Goal: Information Seeking & Learning: Learn about a topic

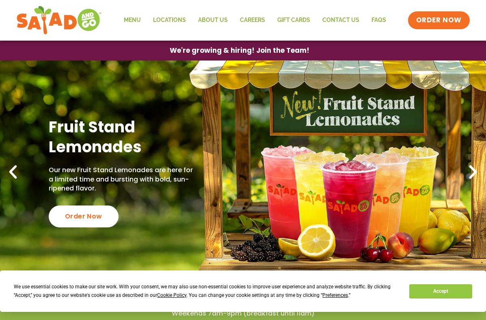
click at [179, 22] on link "Locations" at bounding box center [169, 20] width 45 height 19
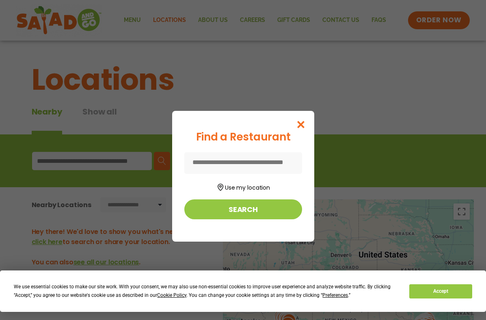
click at [281, 161] on input at bounding box center [243, 163] width 118 height 22
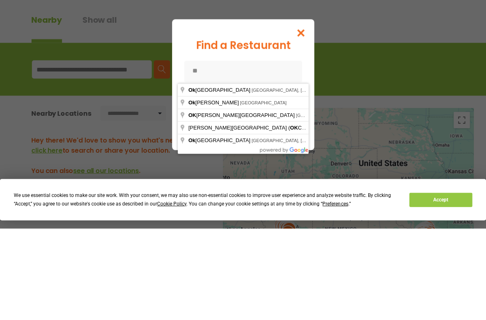
type input "**********"
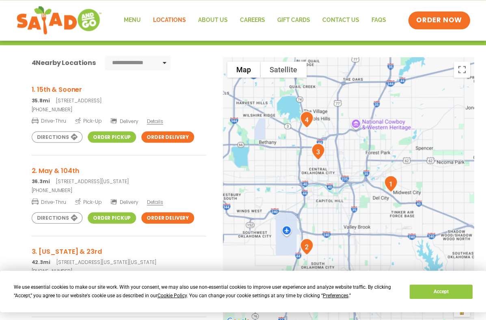
scroll to position [142, 0]
click at [133, 17] on link "Menu" at bounding box center [132, 20] width 29 height 19
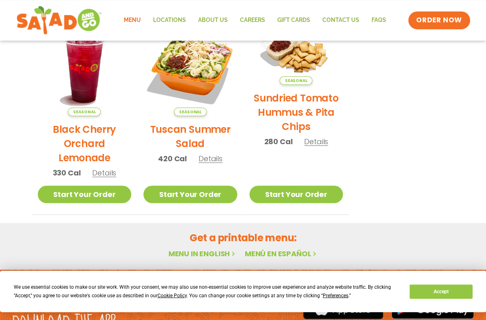
scroll to position [411, 0]
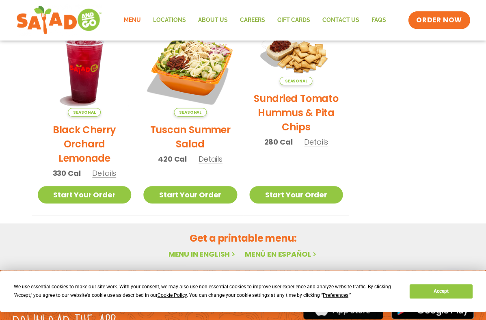
click at [213, 255] on link "Menu in English" at bounding box center [202, 254] width 68 height 10
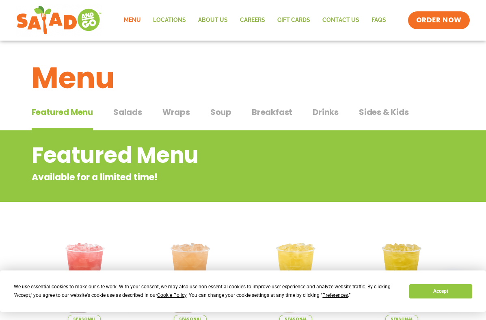
click at [133, 121] on button "Salads Salads" at bounding box center [127, 118] width 29 height 25
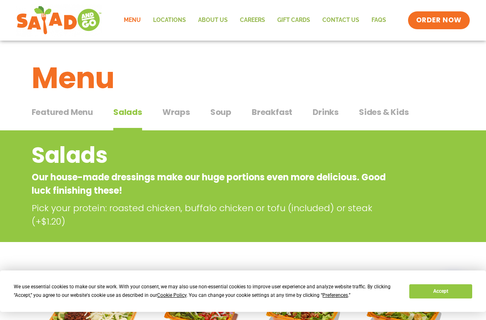
click at [181, 114] on span "Wraps" at bounding box center [176, 112] width 28 height 12
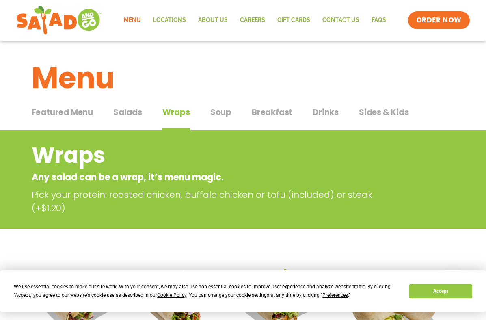
click at [226, 112] on span "Soup" at bounding box center [220, 112] width 21 height 12
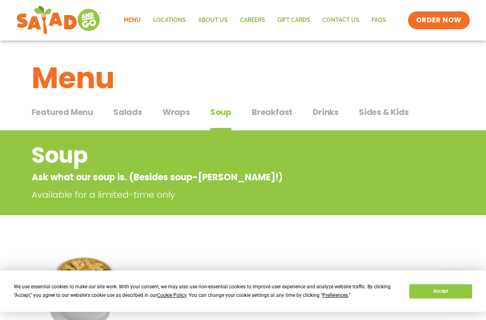
click at [276, 114] on span "Breakfast" at bounding box center [272, 112] width 41 height 12
